Goal: Task Accomplishment & Management: Use online tool/utility

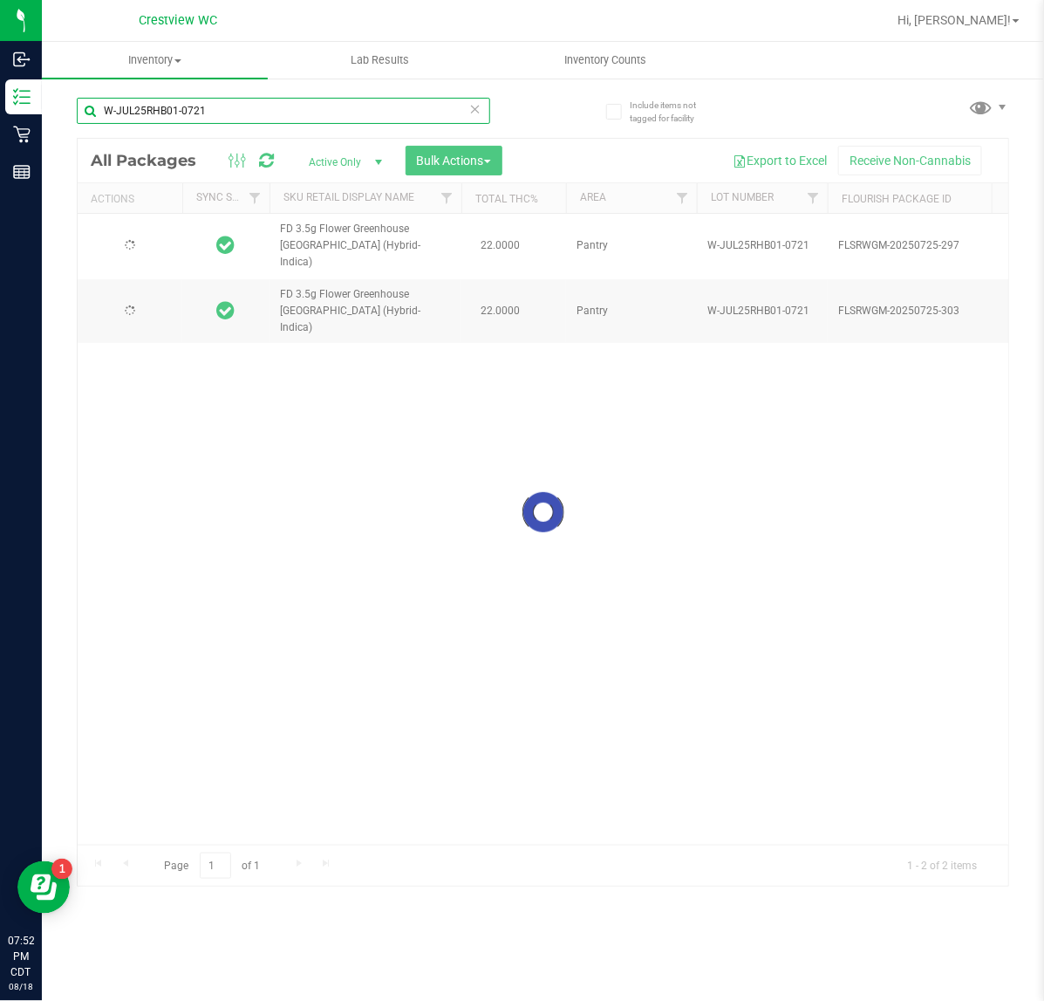
click at [224, 109] on input "W-JUL25RHB01-0721" at bounding box center [283, 111] width 413 height 26
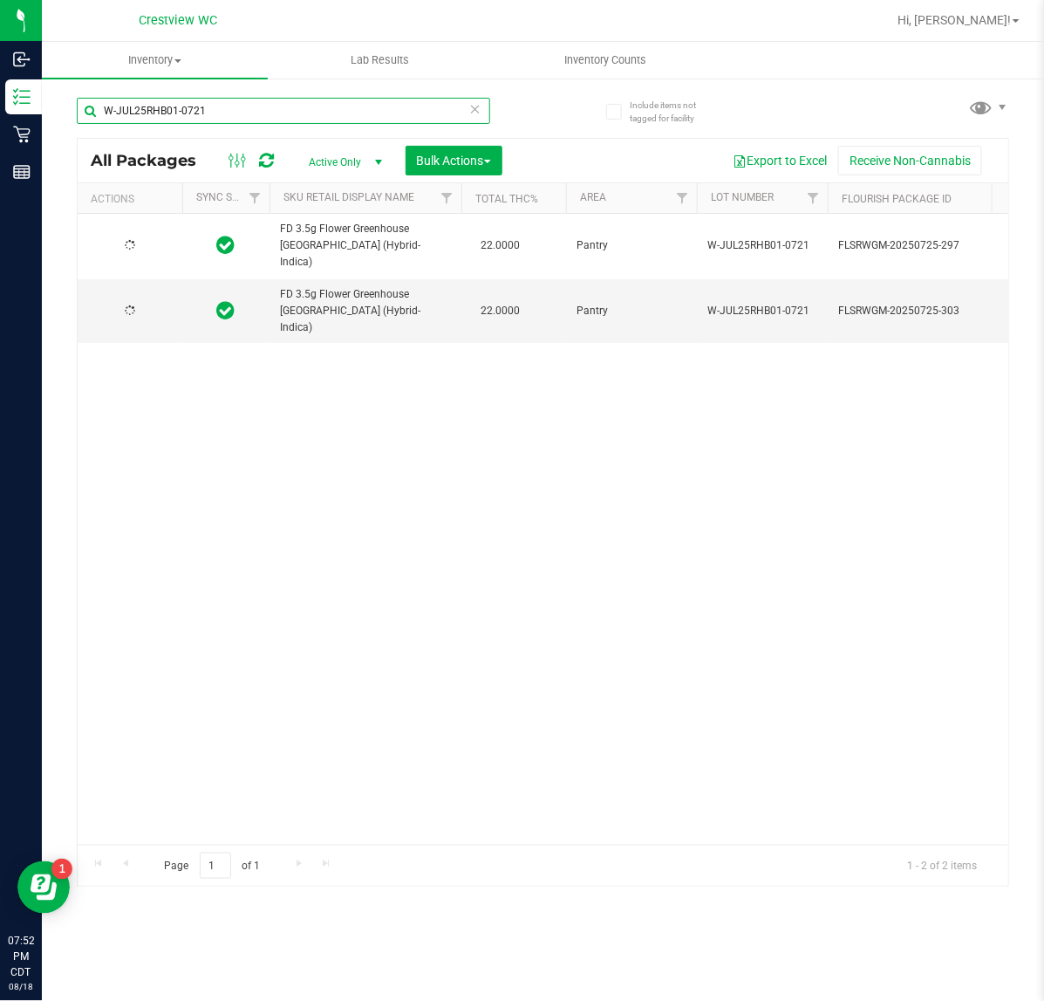
click at [224, 109] on input "W-JUL25RHB01-0721" at bounding box center [283, 111] width 413 height 26
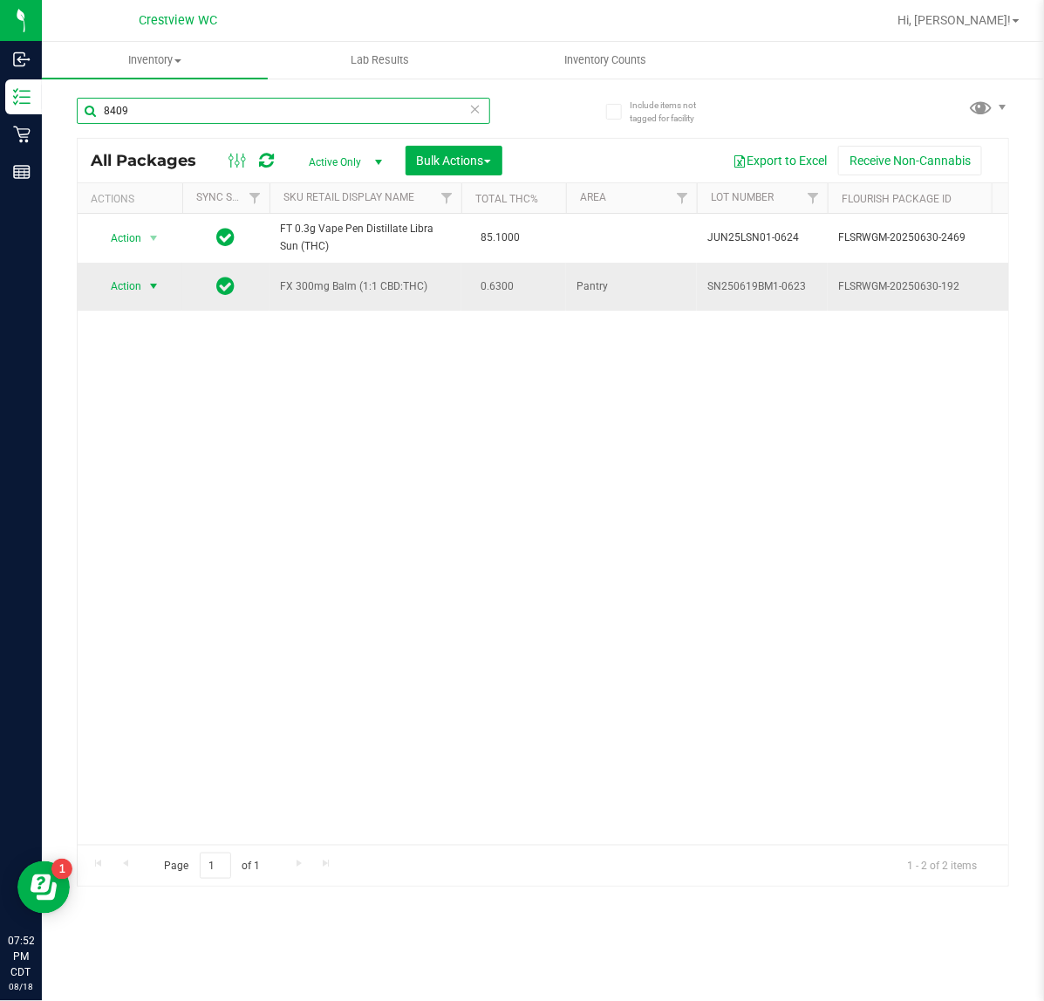
type input "8409"
click at [116, 288] on span "Action" at bounding box center [118, 286] width 47 height 24
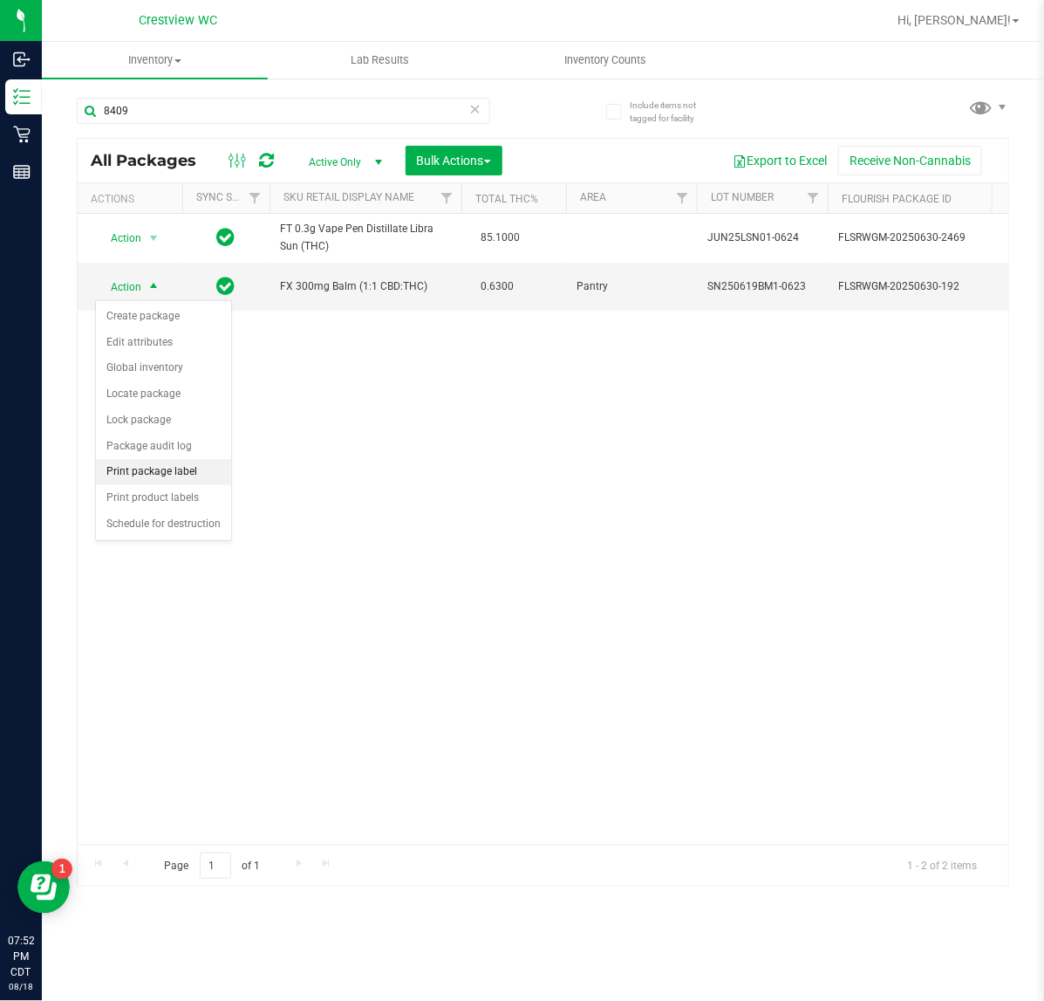
click at [150, 478] on li "Print package label" at bounding box center [163, 472] width 135 height 26
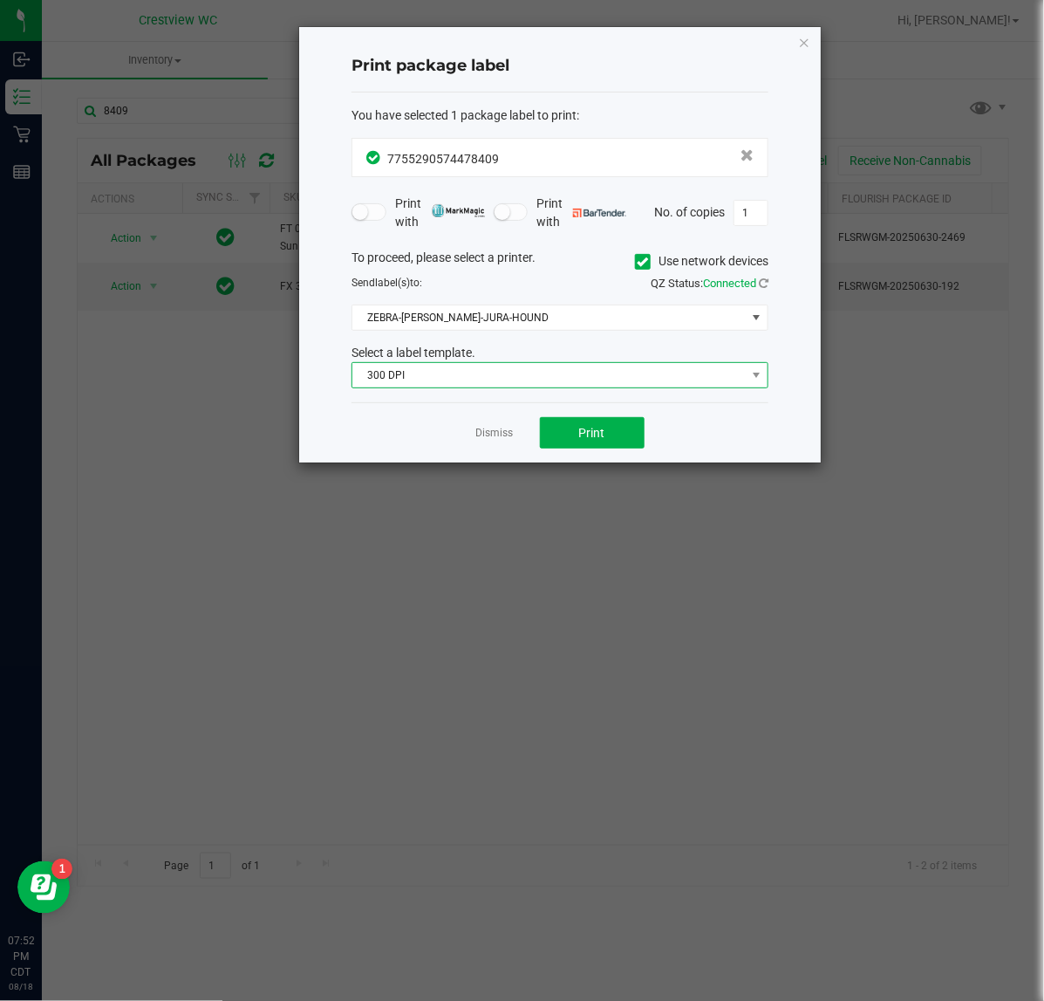
click at [515, 376] on span "300 DPI" at bounding box center [548, 375] width 393 height 24
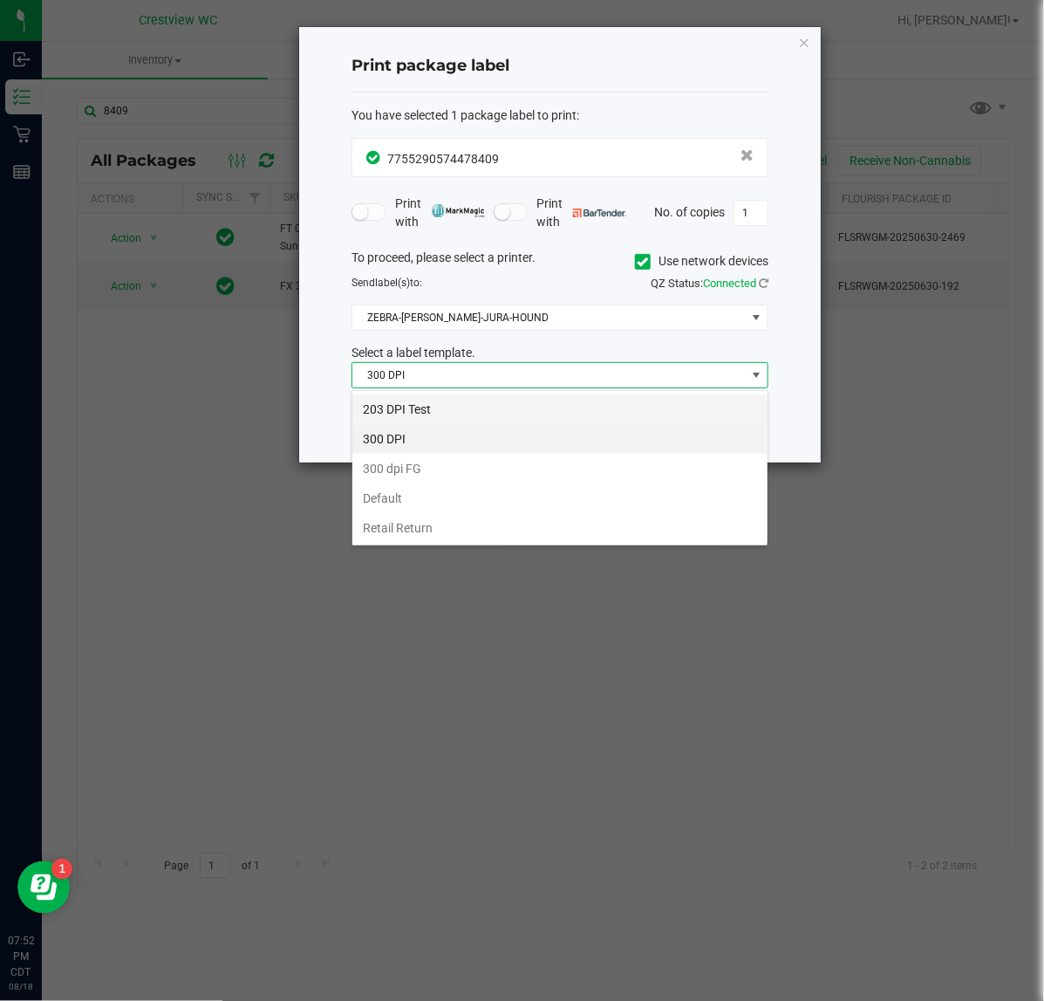
scroll to position [27, 416]
click at [404, 401] on li "203 DPI Test" at bounding box center [559, 409] width 415 height 30
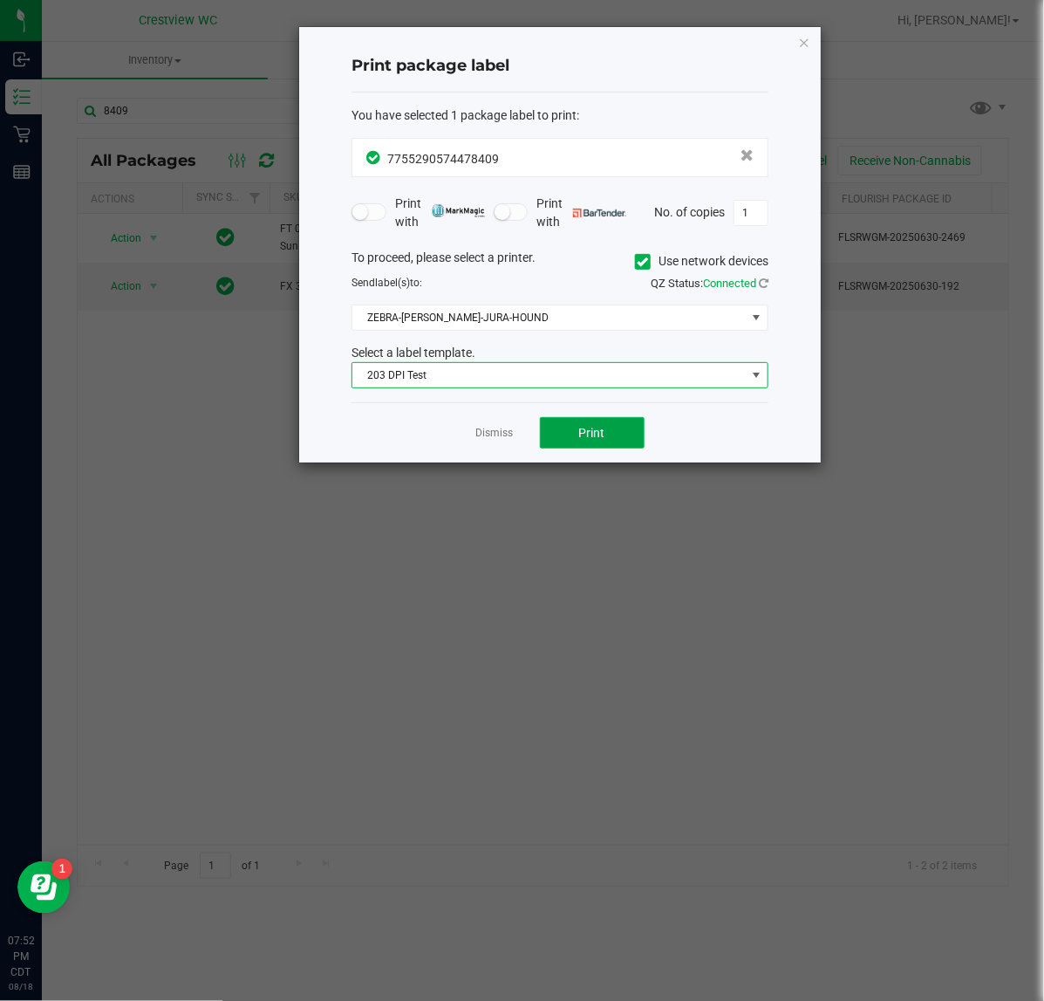
click at [577, 436] on button "Print" at bounding box center [592, 432] width 105 height 31
click at [807, 33] on icon "button" at bounding box center [804, 41] width 12 height 21
